Goal: Task Accomplishment & Management: Manage account settings

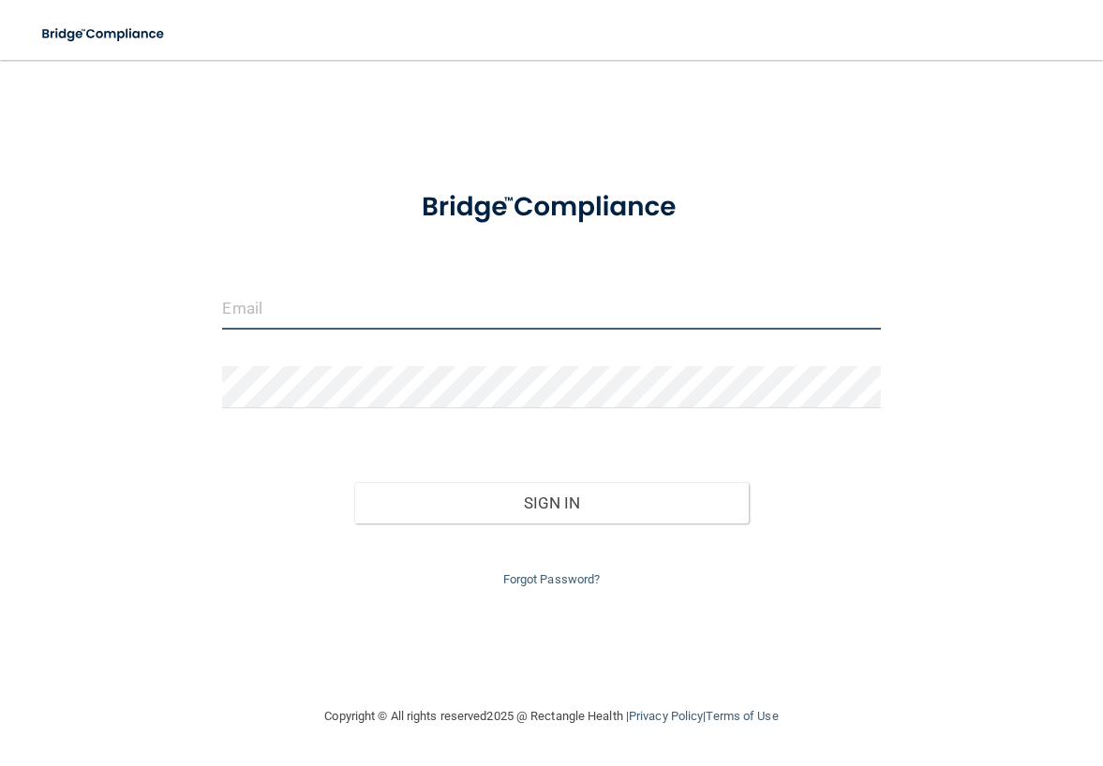
type input "[EMAIL_ADDRESS][DOMAIN_NAME]"
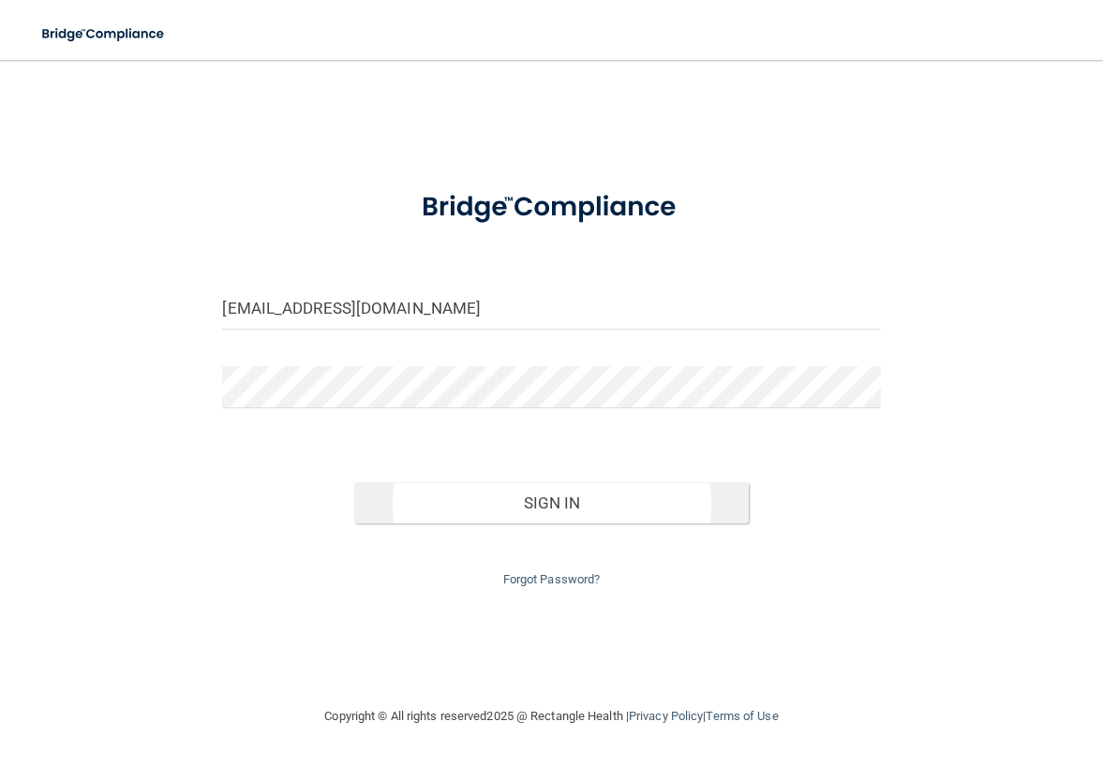
click at [581, 512] on button "Sign In" at bounding box center [551, 503] width 394 height 41
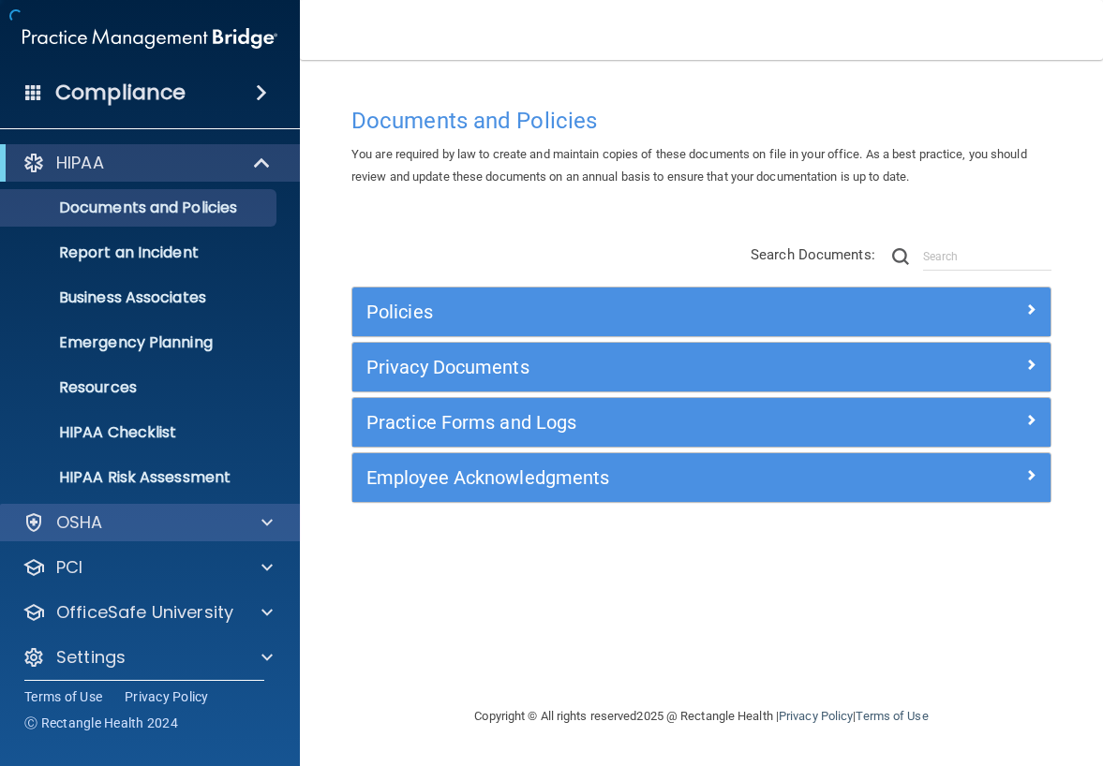
click at [150, 527] on div "OSHA" at bounding box center [124, 523] width 232 height 22
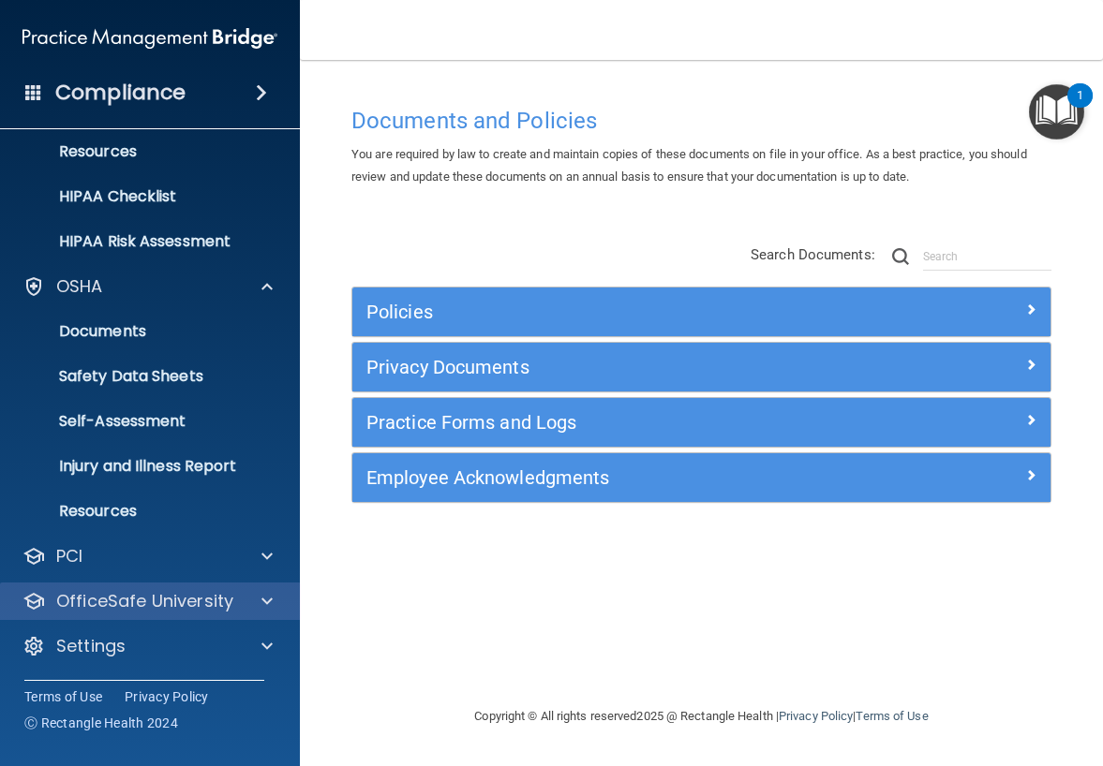
scroll to position [236, 0]
click at [129, 590] on p "OfficeSafe University" at bounding box center [144, 601] width 177 height 22
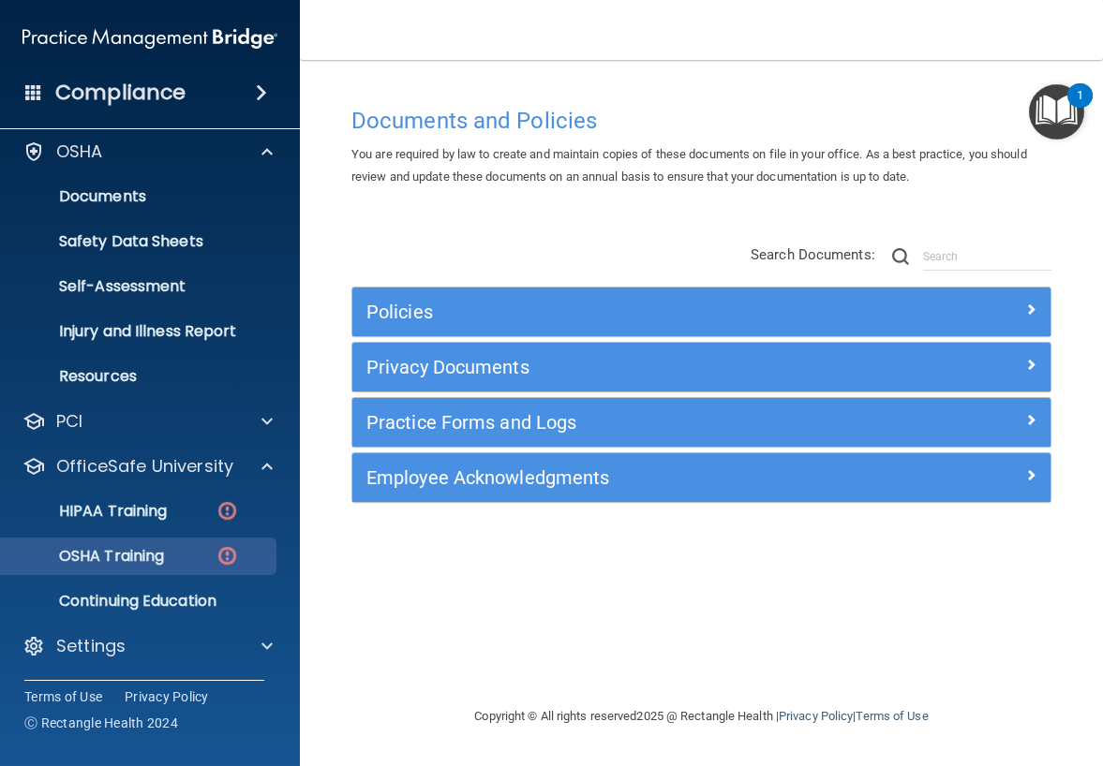
scroll to position [371, 0]
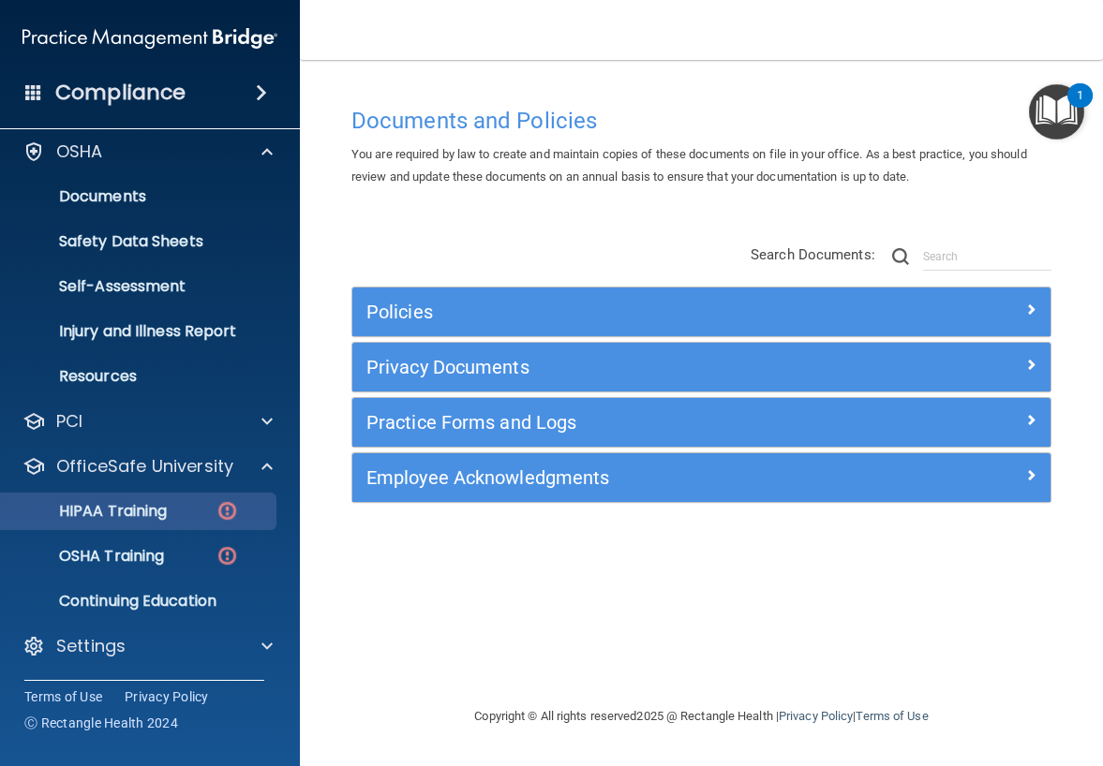
click at [159, 521] on p "HIPAA Training" at bounding box center [89, 511] width 155 height 19
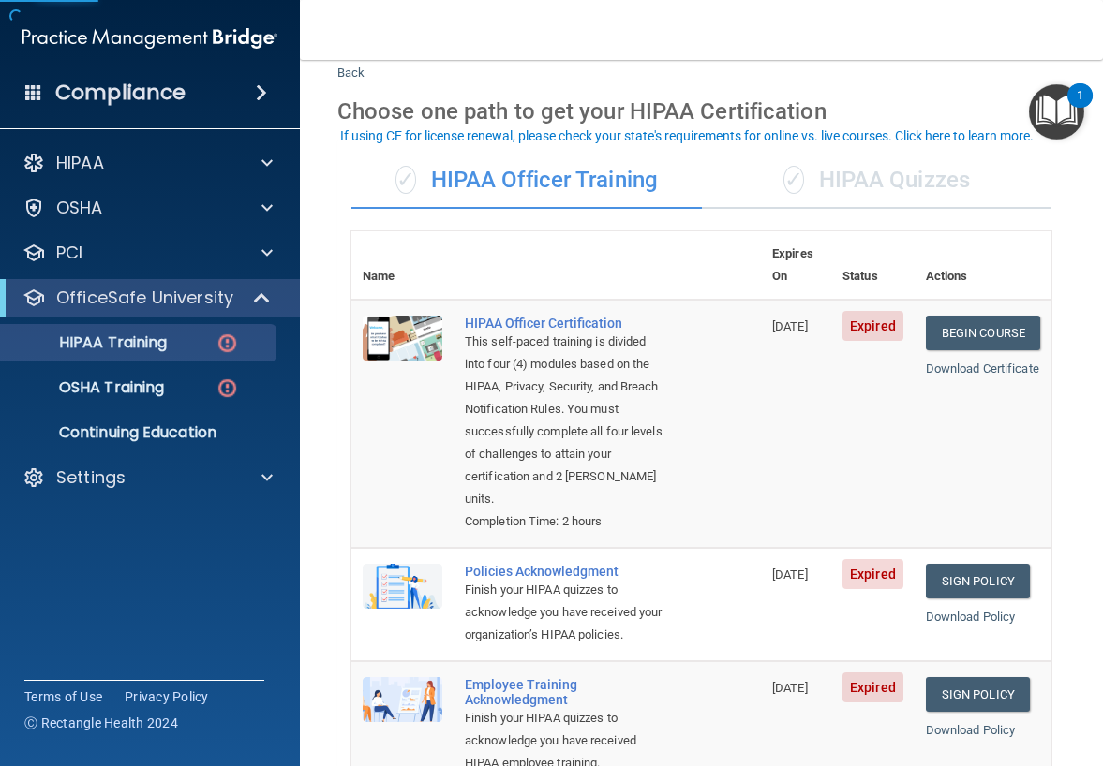
scroll to position [54, 0]
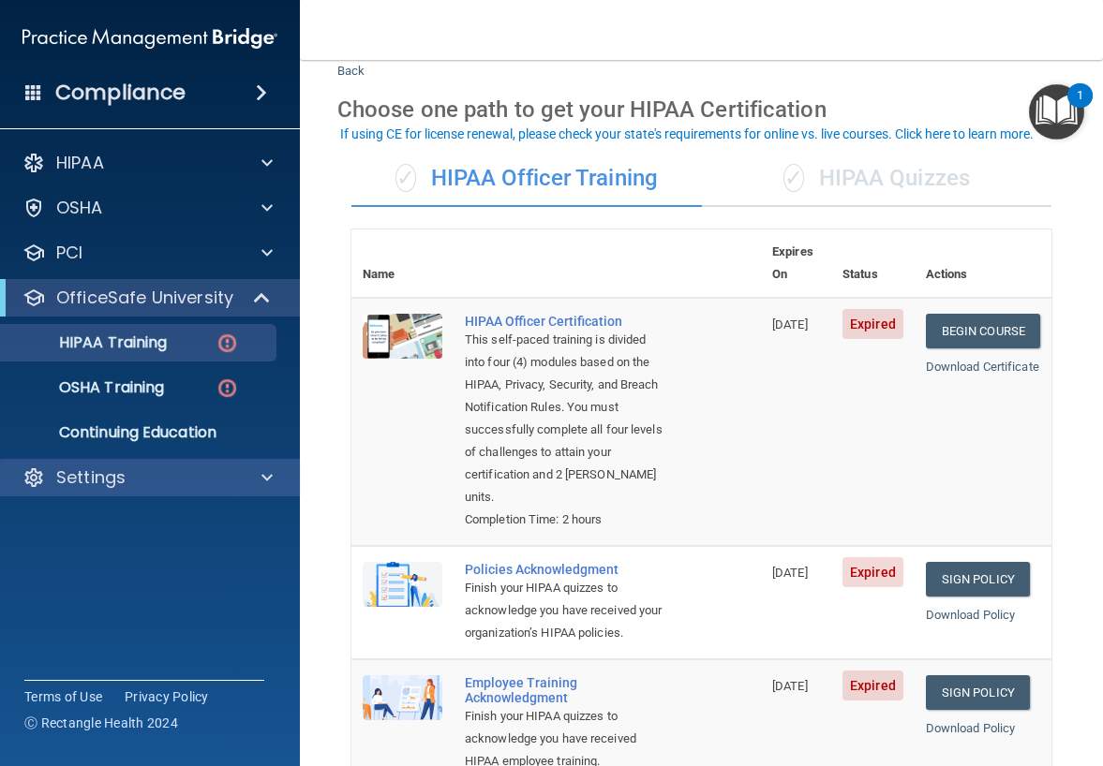
click at [127, 475] on div "Settings" at bounding box center [124, 478] width 232 height 22
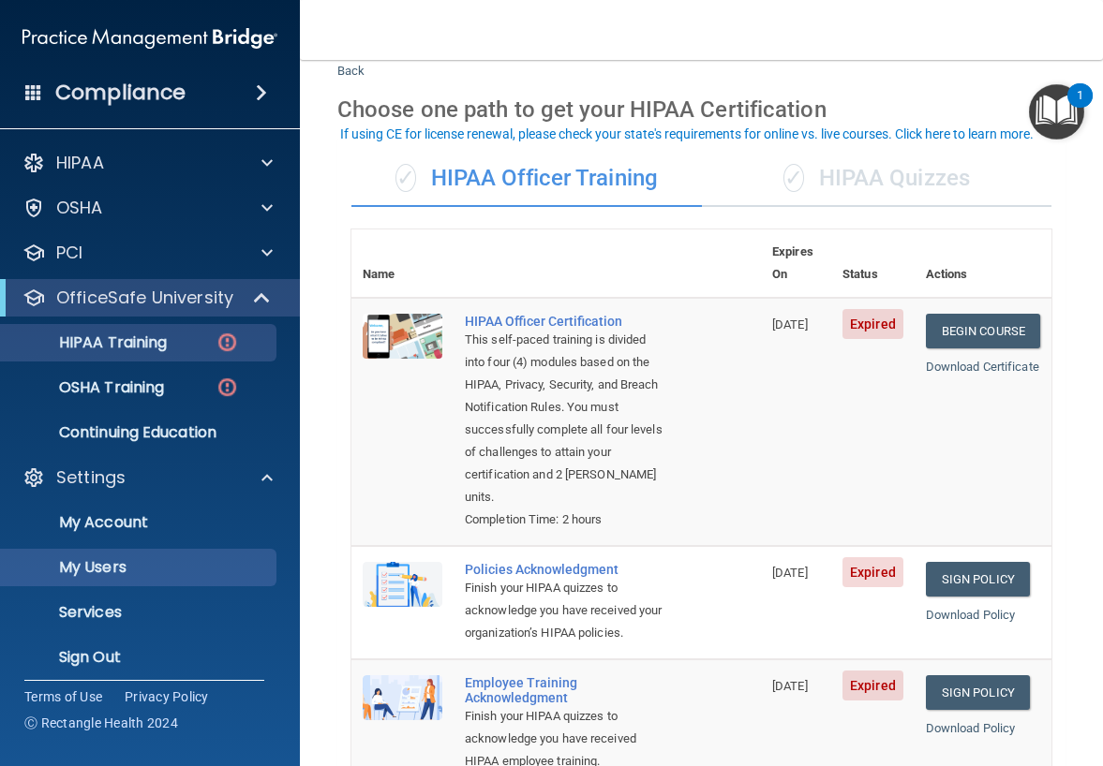
click at [107, 560] on p "My Users" at bounding box center [140, 567] width 256 height 19
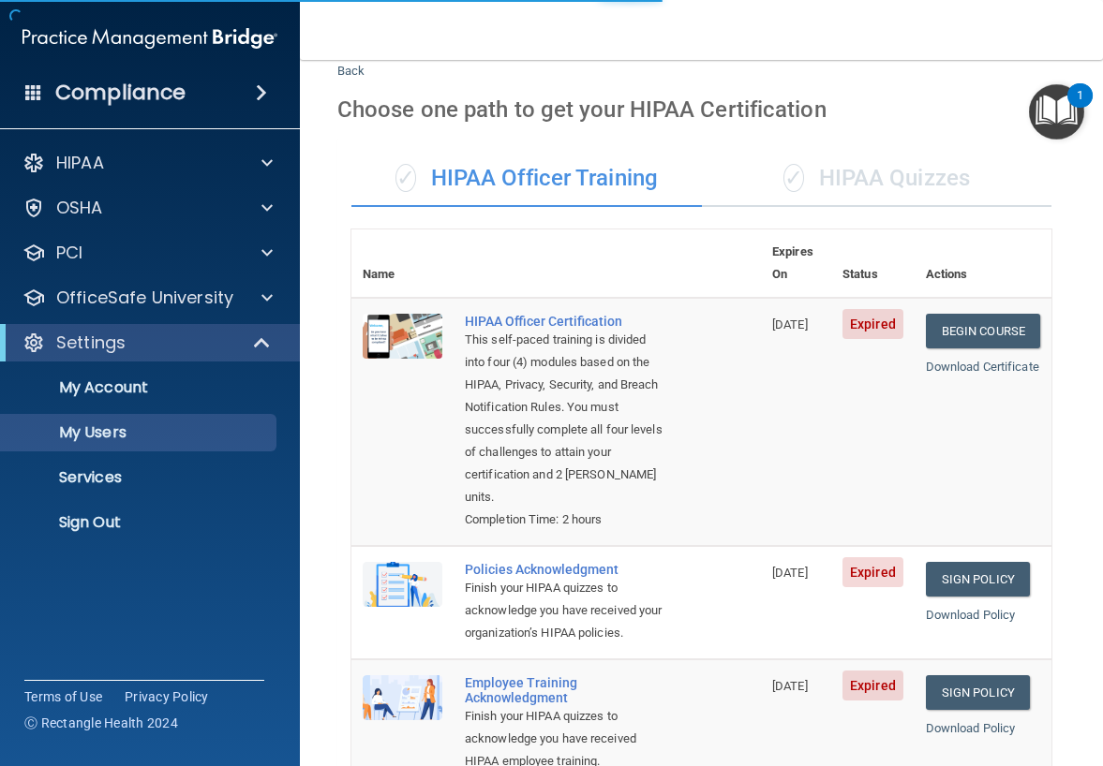
select select "20"
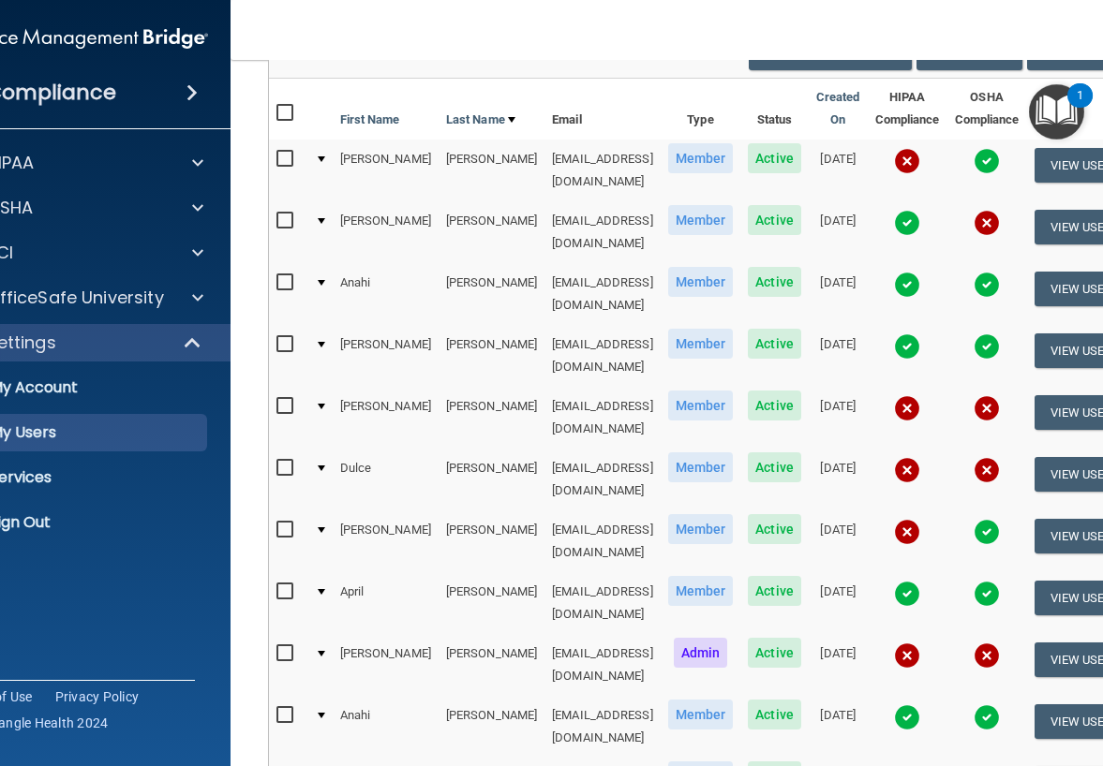
scroll to position [189, 0]
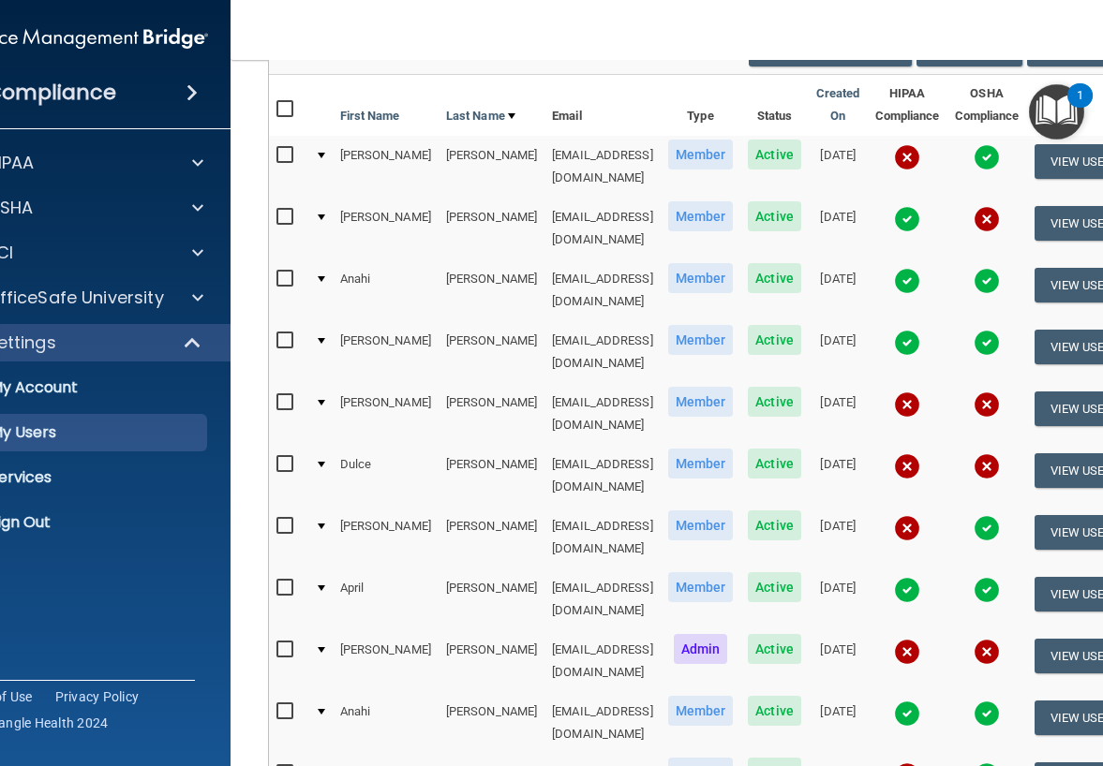
click at [757, 634] on span "Active" at bounding box center [774, 649] width 53 height 30
click at [783, 634] on span "Active" at bounding box center [774, 649] width 53 height 30
drag, startPoint x: 854, startPoint y: 555, endPoint x: 796, endPoint y: 556, distance: 58.1
click at [809, 631] on td "[DATE]" at bounding box center [838, 662] width 59 height 62
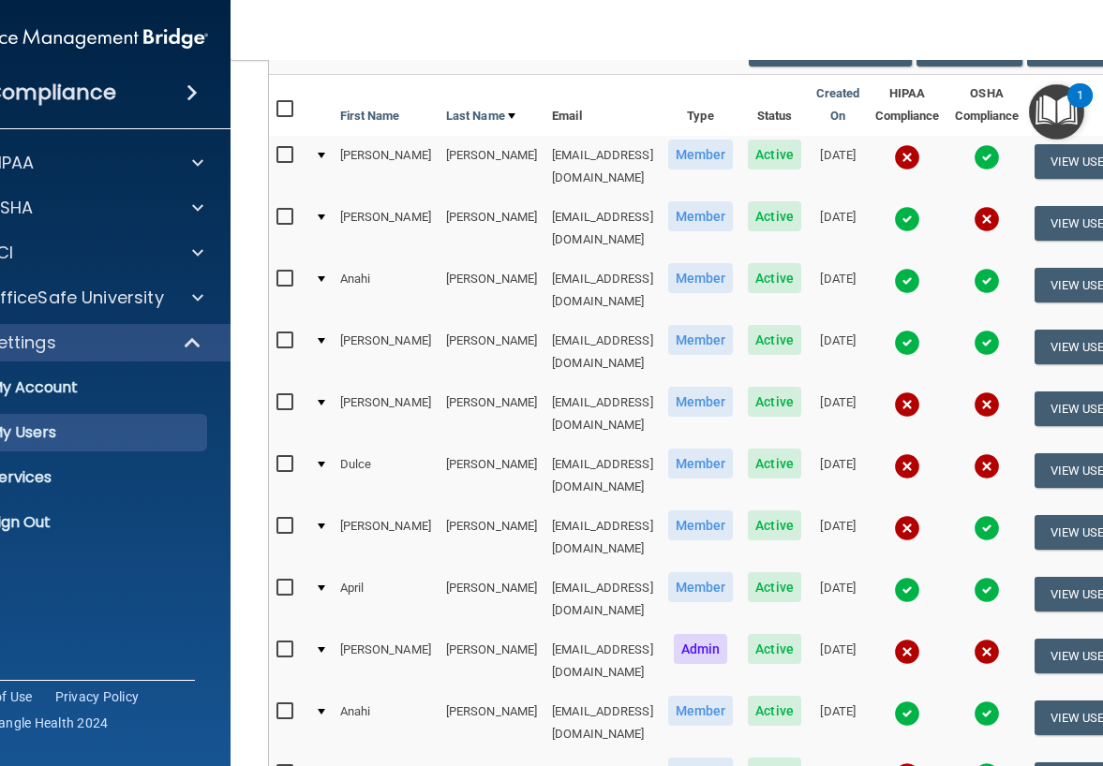
click at [724, 631] on td "Admin" at bounding box center [701, 662] width 81 height 62
click at [772, 634] on span "Active" at bounding box center [774, 649] width 53 height 30
click at [759, 157] on span "Active" at bounding box center [774, 155] width 53 height 30
click at [759, 201] on span "Active" at bounding box center [774, 216] width 53 height 30
click at [766, 141] on span "Active" at bounding box center [774, 155] width 53 height 30
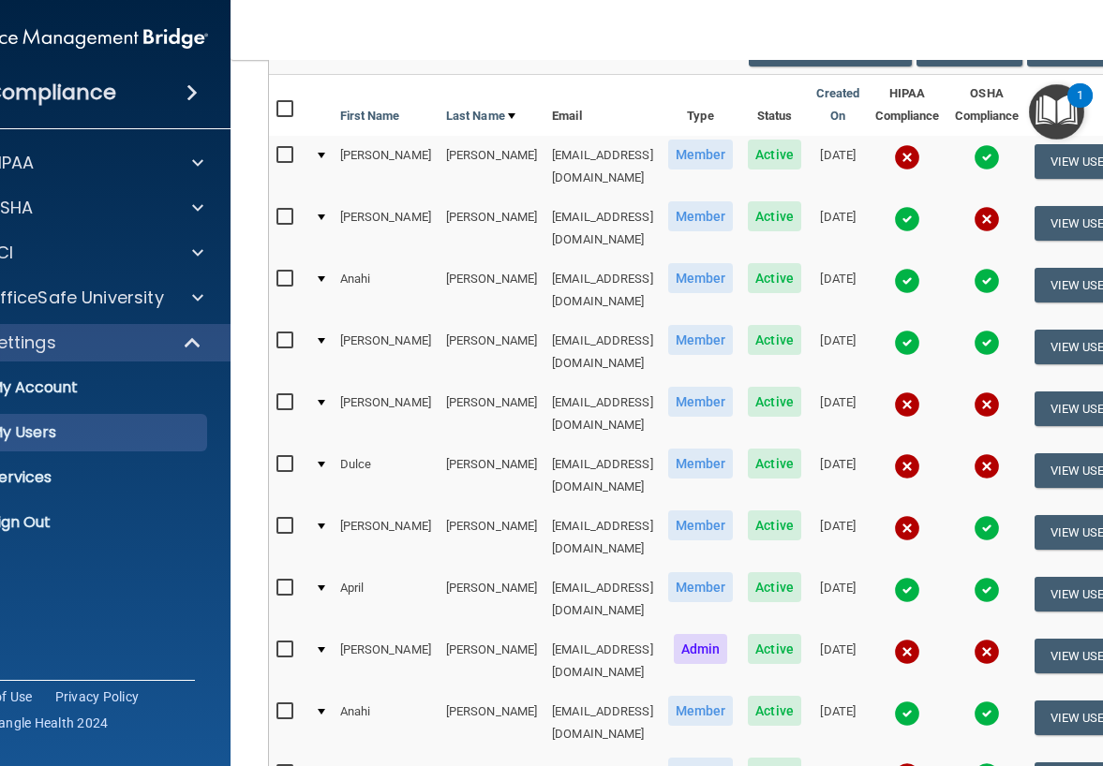
click at [764, 198] on td "Active" at bounding box center [774, 229] width 68 height 62
click at [764, 201] on span "Active" at bounding box center [774, 216] width 53 height 30
click at [762, 157] on span "Active" at bounding box center [774, 155] width 53 height 30
click at [693, 150] on span "Member" at bounding box center [701, 155] width 66 height 30
click at [576, 52] on nav "Toggle navigation [PERSON_NAME] [EMAIL_ADDRESS][DOMAIN_NAME] Manage My Enterpri…" at bounding box center [702, 30] width 943 height 60
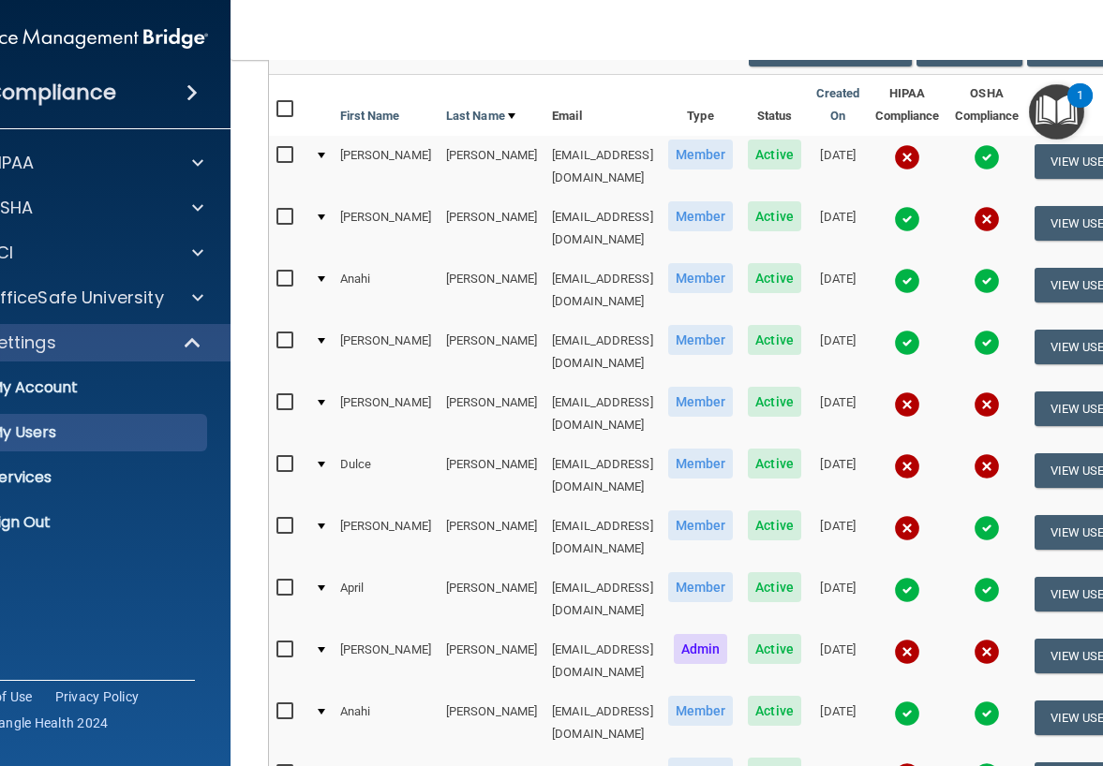
click at [761, 449] on span "Active" at bounding box center [774, 464] width 53 height 30
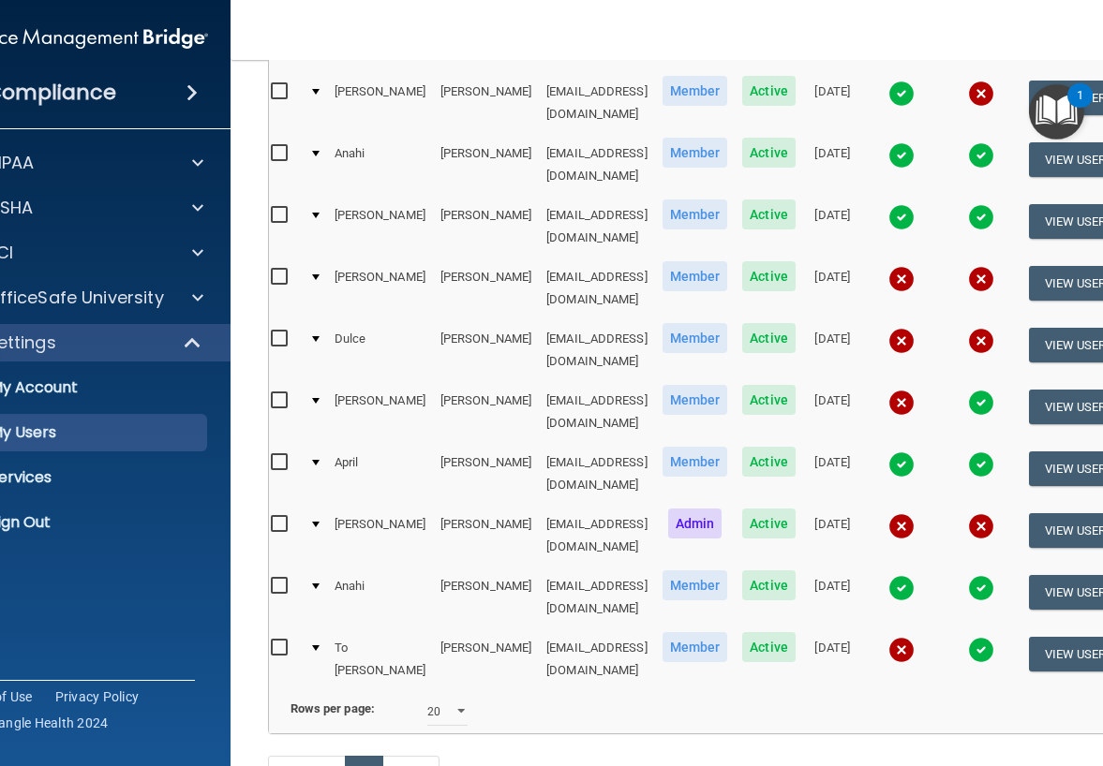
scroll to position [316, 0]
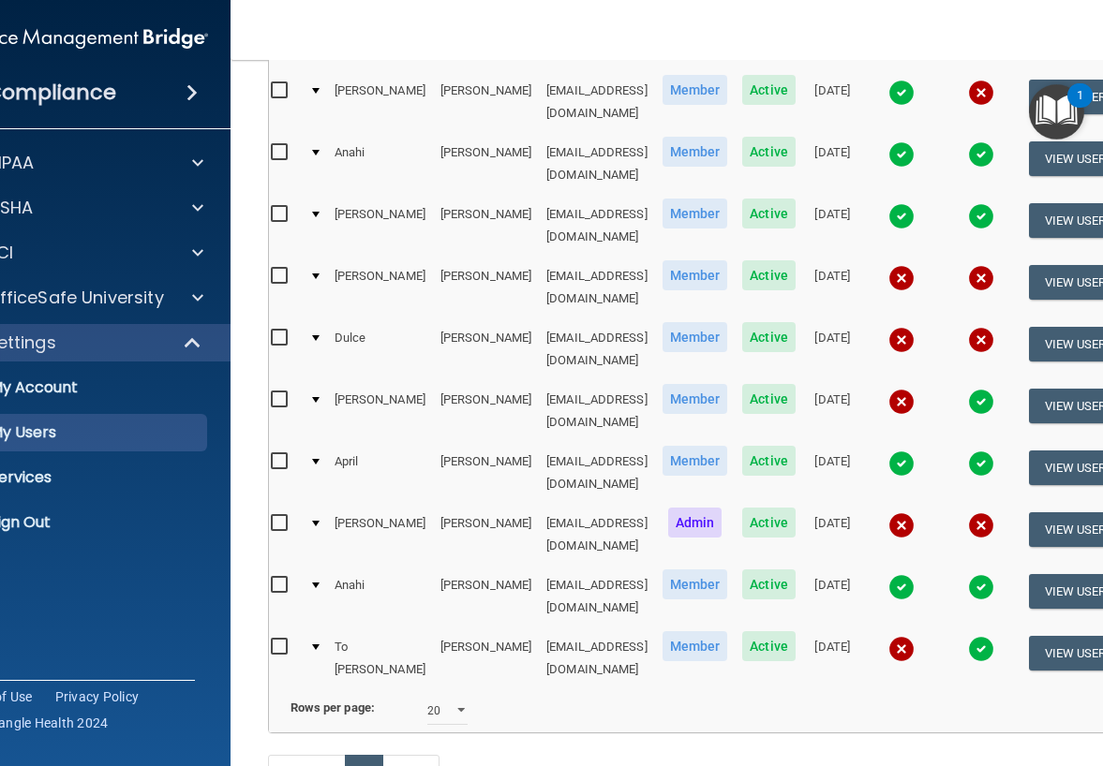
click at [755, 570] on span "Active" at bounding box center [768, 585] width 53 height 30
click at [748, 570] on span "Active" at bounding box center [768, 585] width 53 height 30
click at [760, 570] on span "Active" at bounding box center [768, 585] width 53 height 30
click at [769, 319] on td "Active" at bounding box center [769, 350] width 68 height 62
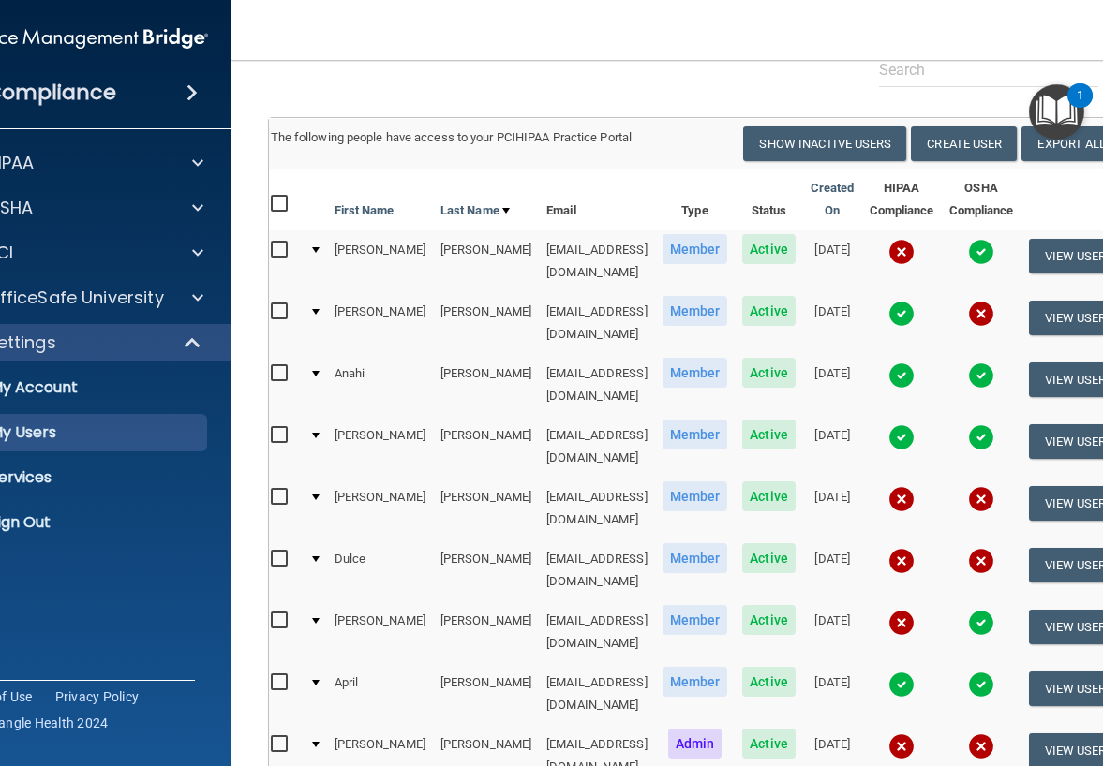
scroll to position [94, 0]
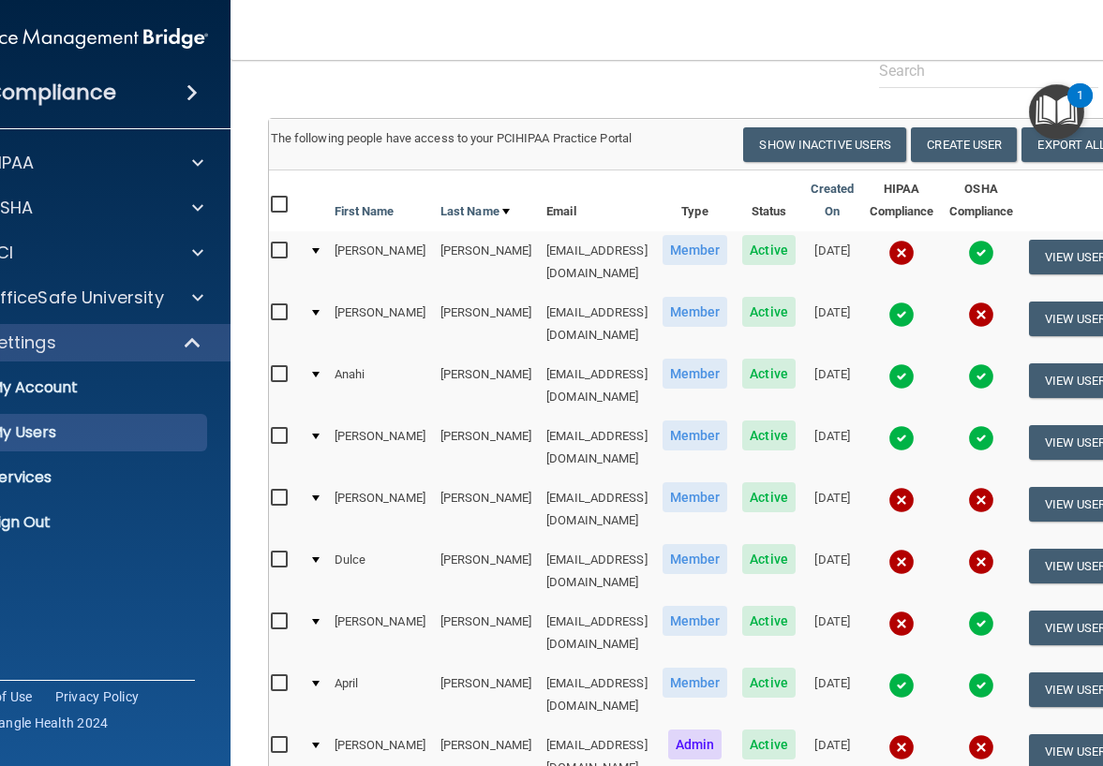
click at [815, 259] on td "[DATE]" at bounding box center [832, 262] width 59 height 62
click at [810, 244] on td "[DATE]" at bounding box center [832, 262] width 59 height 62
drag, startPoint x: 792, startPoint y: 246, endPoint x: 817, endPoint y: 251, distance: 25.7
click at [817, 251] on td "[DATE]" at bounding box center [832, 262] width 59 height 62
click at [841, 260] on td "[DATE]" at bounding box center [832, 262] width 59 height 62
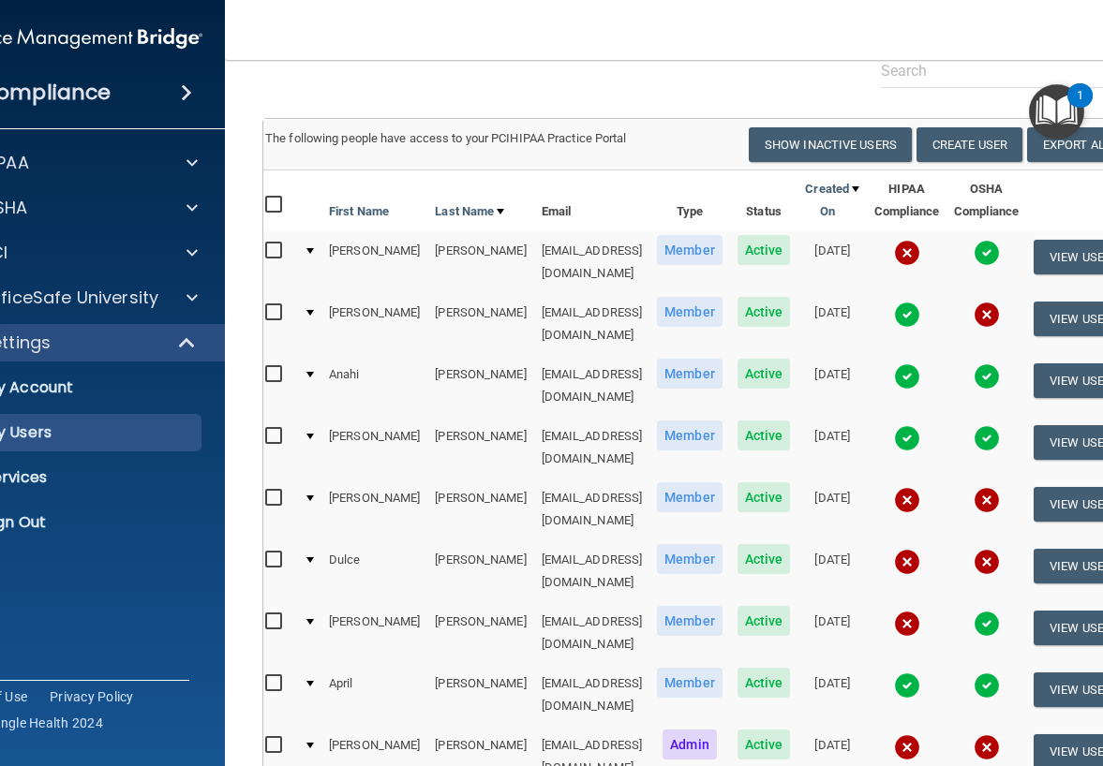
scroll to position [111, 0]
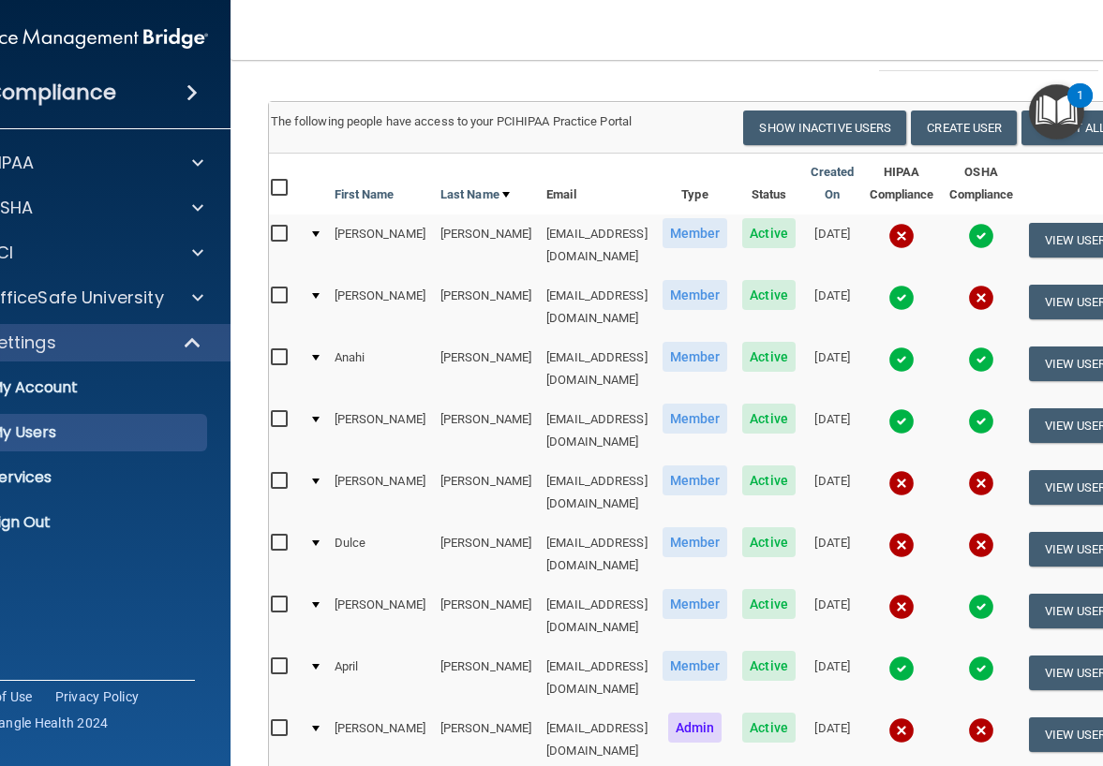
click at [821, 235] on td "[DATE]" at bounding box center [832, 246] width 59 height 62
click at [806, 228] on td "[DATE]" at bounding box center [832, 246] width 59 height 62
drag, startPoint x: 792, startPoint y: 229, endPoint x: 849, endPoint y: 243, distance: 58.9
click at [849, 243] on td "[DATE]" at bounding box center [832, 246] width 59 height 62
click at [845, 239] on td "[DATE]" at bounding box center [832, 246] width 59 height 62
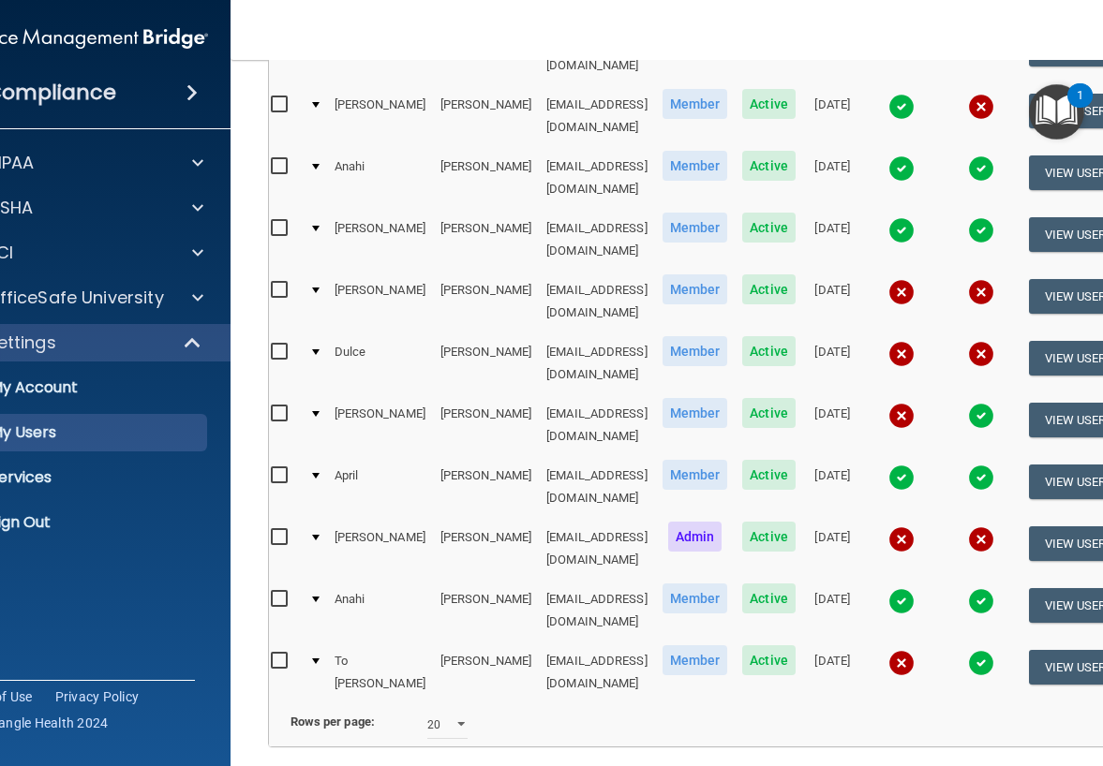
scroll to position [308, 0]
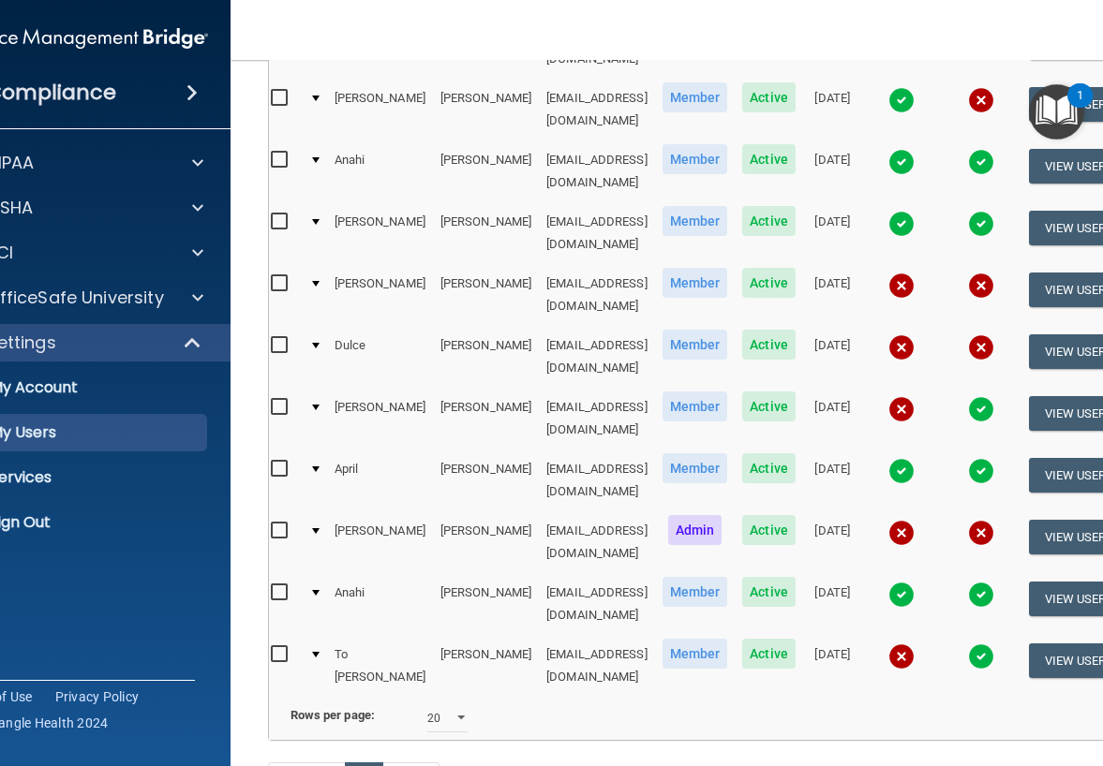
click at [835, 264] on td "[DATE]" at bounding box center [832, 295] width 59 height 62
click at [835, 326] on td "[DATE]" at bounding box center [832, 357] width 59 height 62
click at [832, 450] on td "[DATE]" at bounding box center [832, 481] width 59 height 62
click at [828, 388] on td "[DATE]" at bounding box center [832, 419] width 59 height 62
drag, startPoint x: 867, startPoint y: 337, endPoint x: 794, endPoint y: 247, distance: 115.9
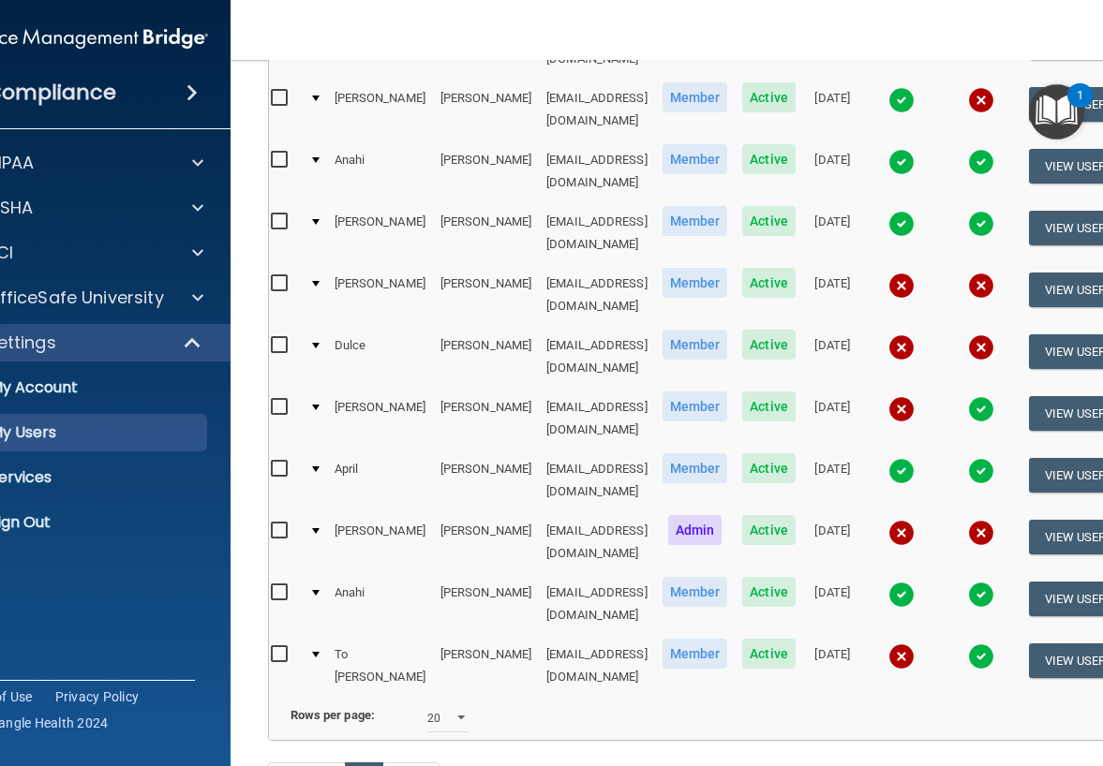
click at [794, 247] on table "First Name Last Name Email Type Status Created On HIPAA Compliance OSHA Complia…" at bounding box center [696, 326] width 866 height 740
click at [803, 264] on td "[DATE]" at bounding box center [832, 295] width 59 height 62
